Goal: Information Seeking & Learning: Learn about a topic

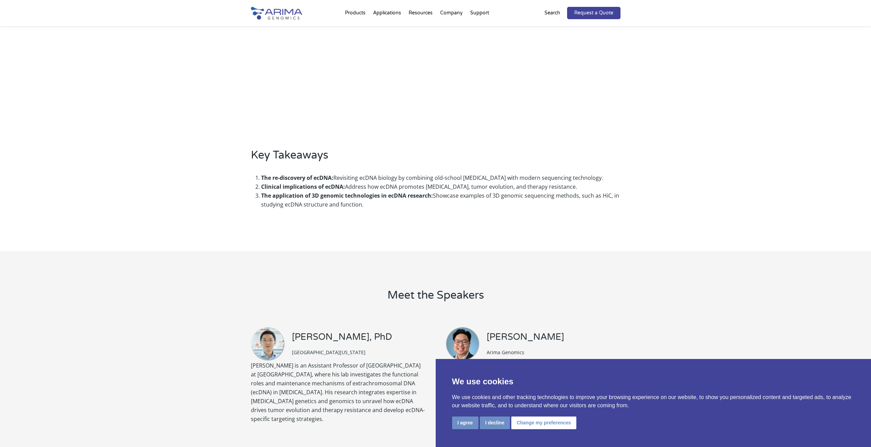
scroll to position [329, 0]
click at [601, 179] on li "The re-discovery of ecDNA: Revisiting ecDNA biology by combining old-school [ME…" at bounding box center [440, 178] width 359 height 9
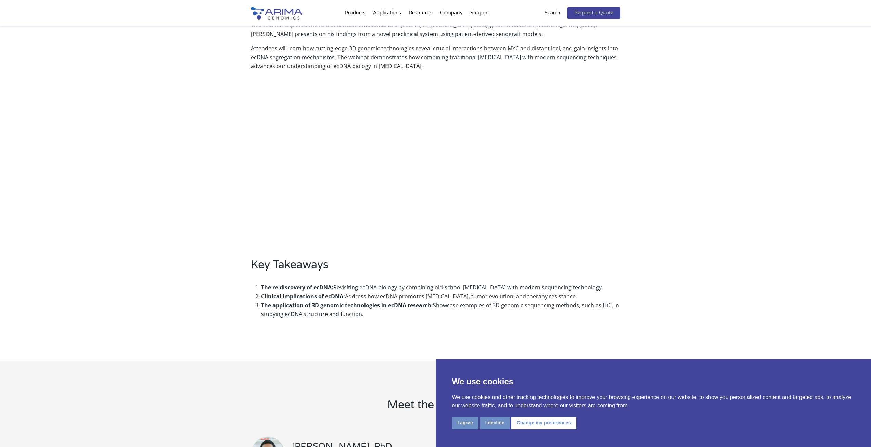
scroll to position [219, 0]
drag, startPoint x: 261, startPoint y: 287, endPoint x: 391, endPoint y: 316, distance: 132.9
click at [391, 316] on ol "The re-discovery of ecDNA: Revisiting ecDNA biology by combining old-school [ME…" at bounding box center [436, 301] width 370 height 46
copy ol "The re-discovery of ecDNA: Revisiting ecDNA biology by combining old-school [ME…"
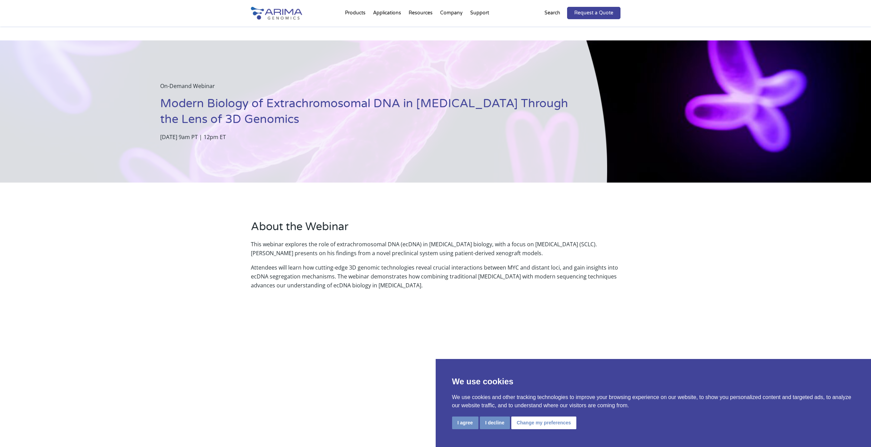
scroll to position [0, 0]
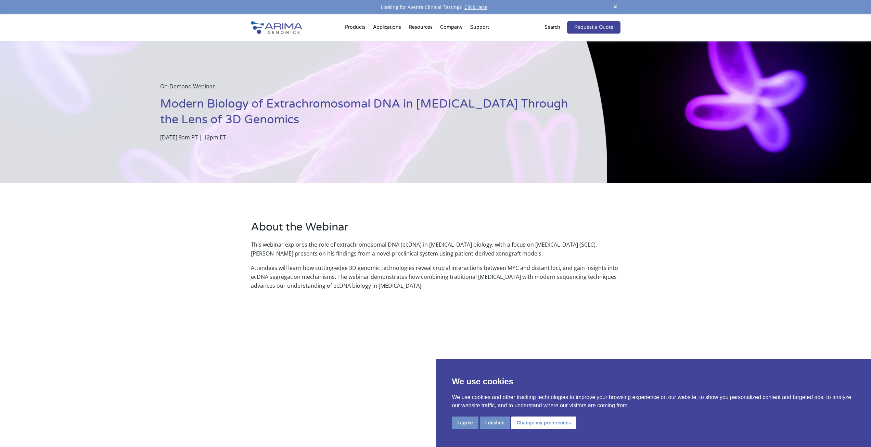
click at [165, 101] on h1 "Modern Biology of Extrachromosomal DNA in [MEDICAL_DATA] Through the Lens of 3D…" at bounding box center [366, 114] width 412 height 37
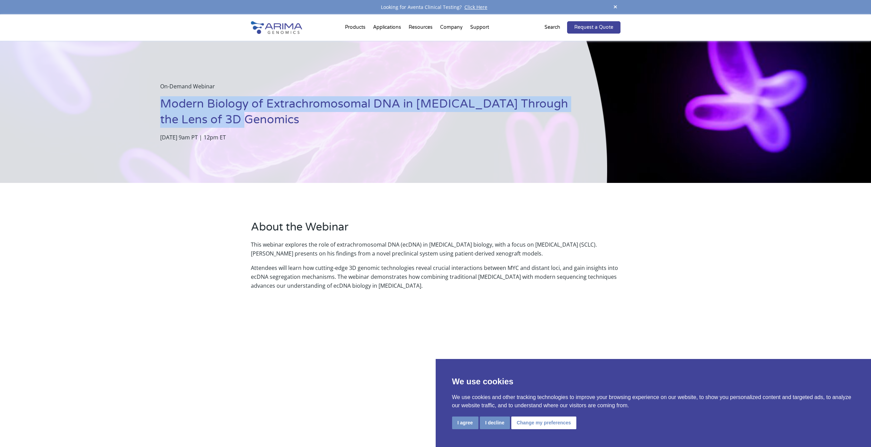
drag, startPoint x: 163, startPoint y: 104, endPoint x: 249, endPoint y: 118, distance: 88.1
click at [249, 118] on h1 "Modern Biology of Extrachromosomal DNA in [MEDICAL_DATA] Through the Lens of 3D…" at bounding box center [366, 114] width 412 height 37
copy h1 "Modern Biology of Extrachromosomal DNA in [MEDICAL_DATA] Through the Lens of 3D…"
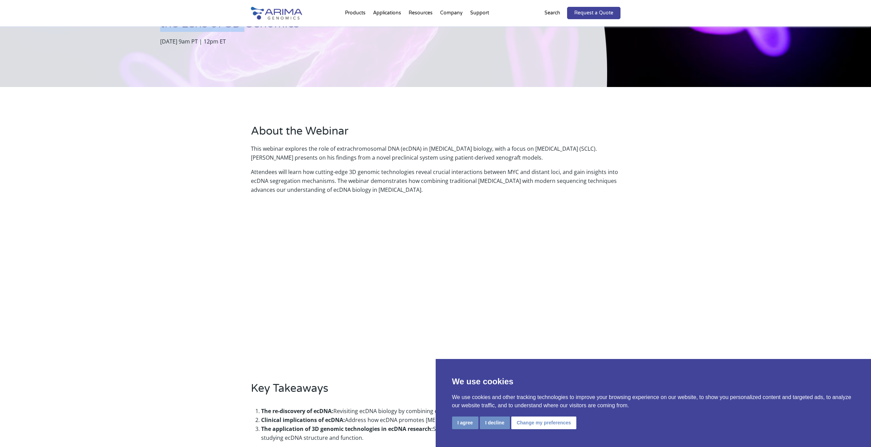
scroll to position [110, 0]
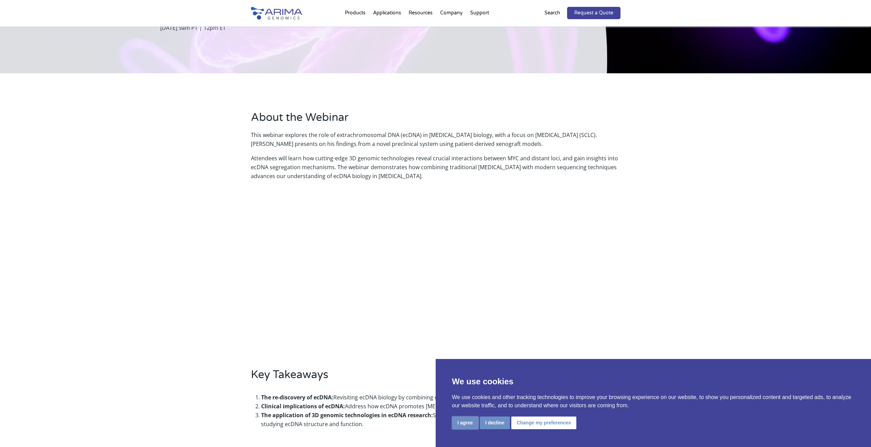
click at [470, 421] on button "I agree" at bounding box center [465, 422] width 26 height 13
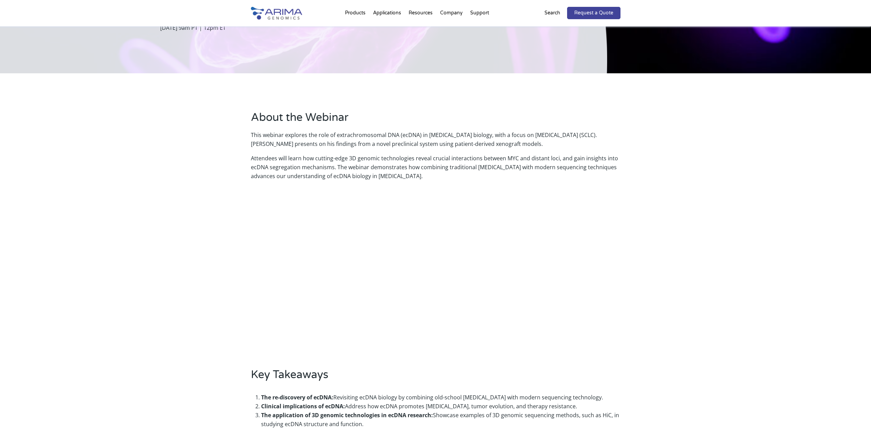
click at [734, 172] on div "About the Webinar This webinar explores the role of extrachromosomal DNA (ecDNA…" at bounding box center [435, 271] width 871 height 397
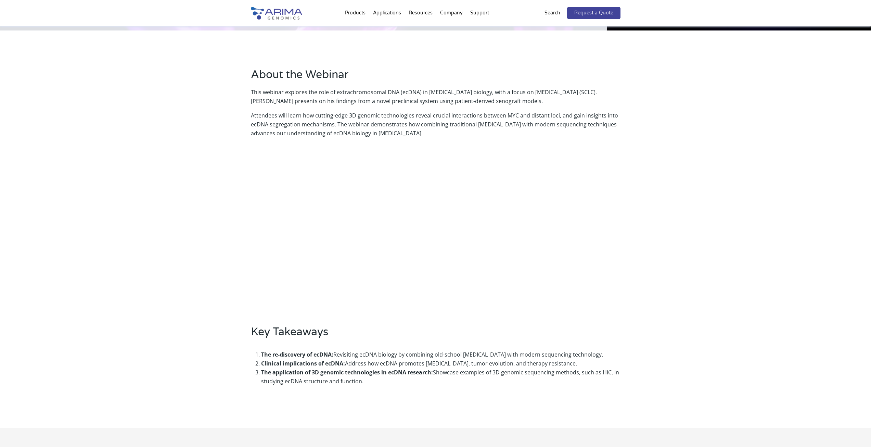
scroll to position [151, 0]
drag, startPoint x: 254, startPoint y: 155, endPoint x: 713, endPoint y: 308, distance: 483.8
click at [713, 308] on div "About the Webinar This webinar explores the role of extrachromosomal DNA (ecDNA…" at bounding box center [435, 230] width 871 height 397
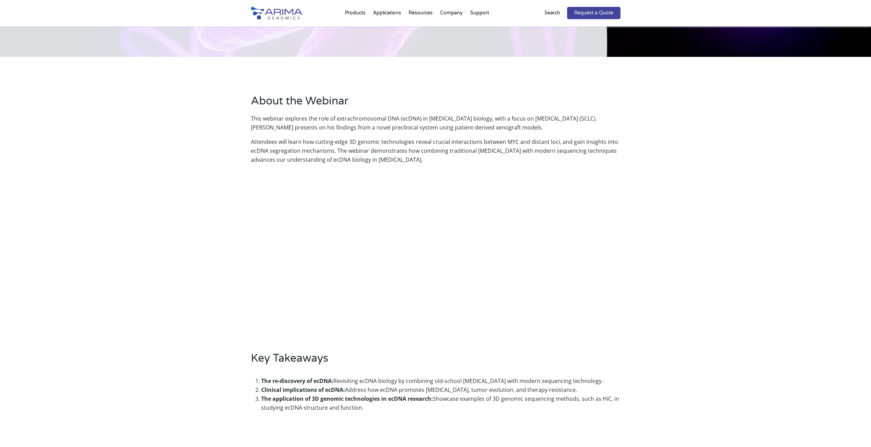
scroll to position [123, 0]
